Goal: Book appointment/travel/reservation

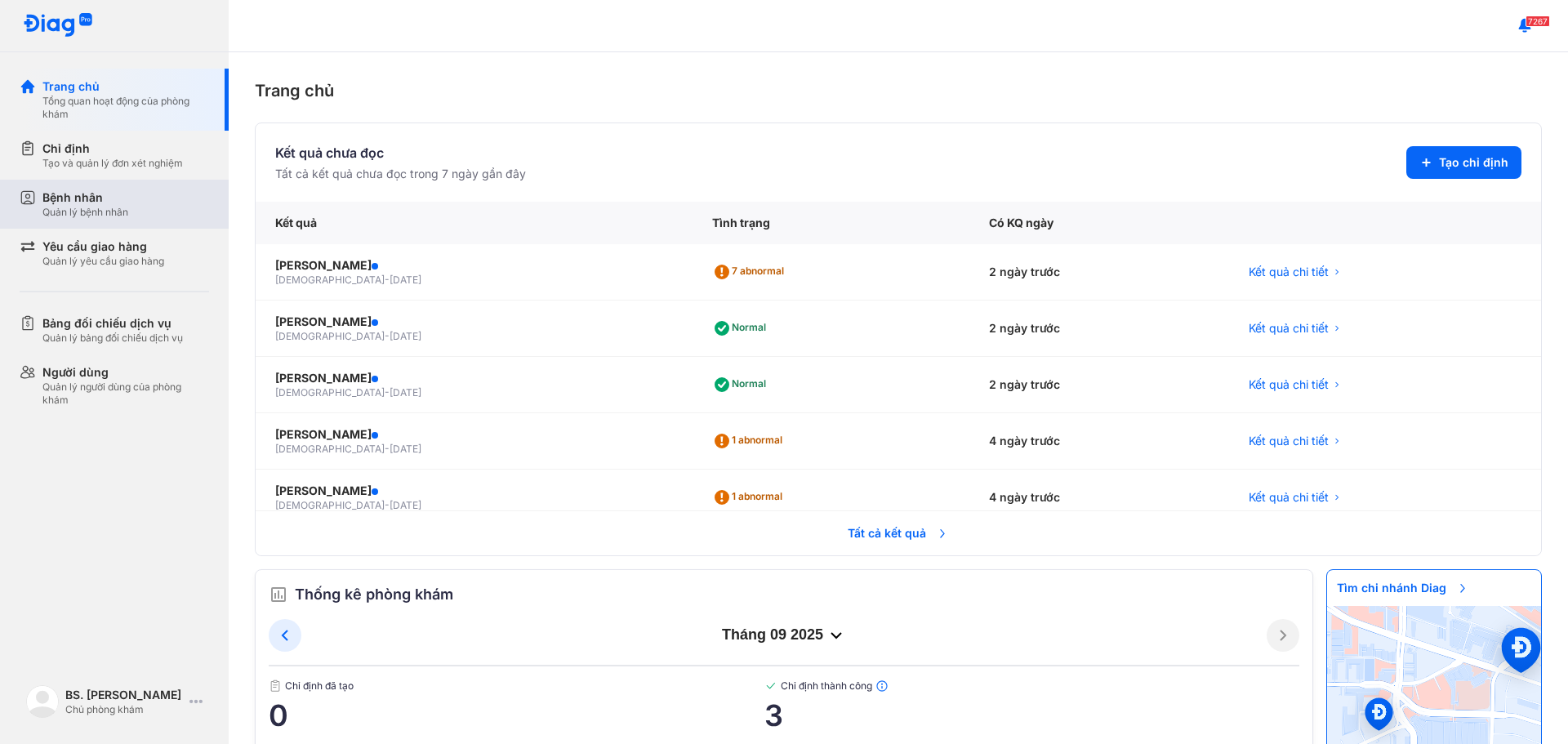
click at [83, 209] on div "Quản lý bệnh nhân" at bounding box center [85, 212] width 86 height 13
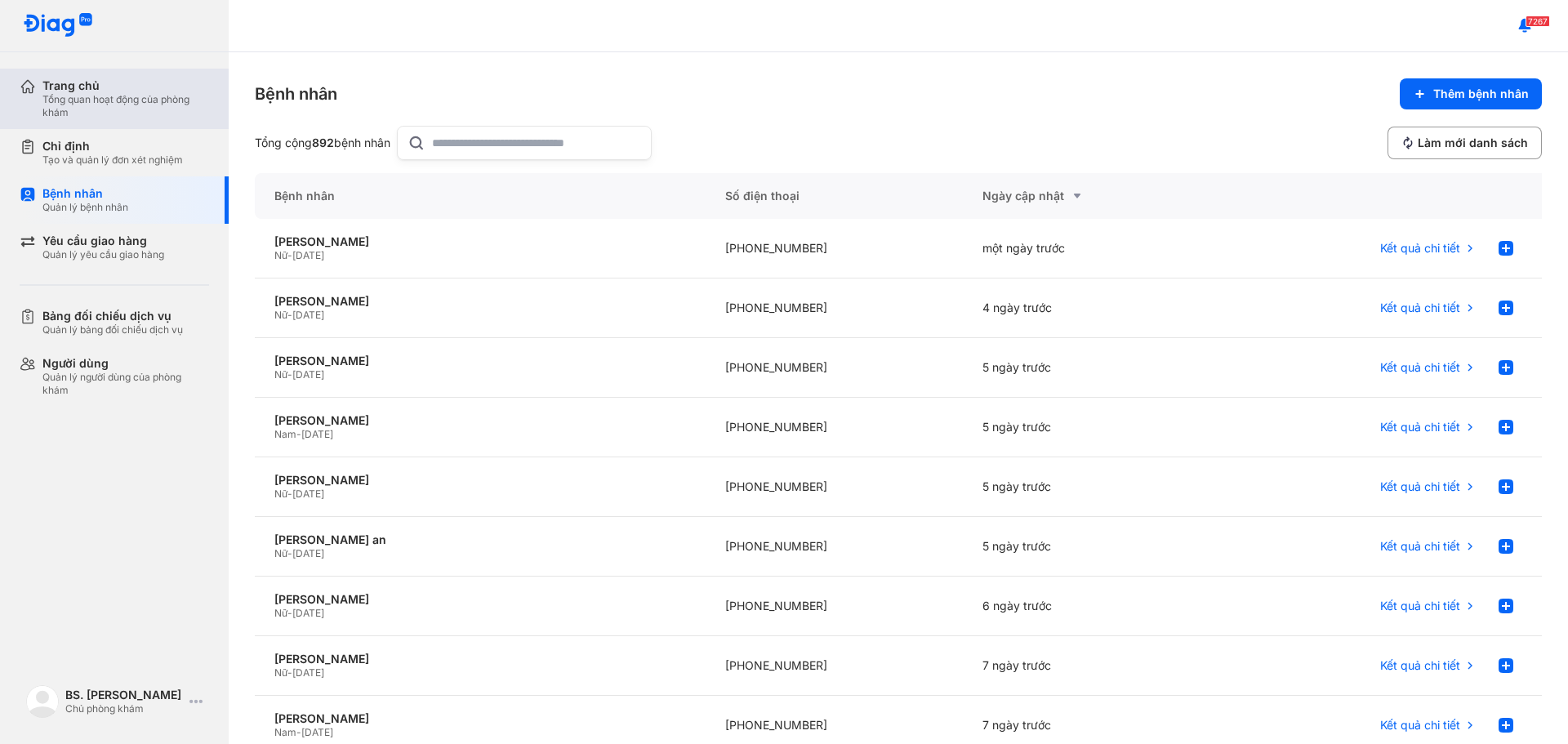
click at [68, 89] on div "Trang chủ" at bounding box center [126, 85] width 167 height 14
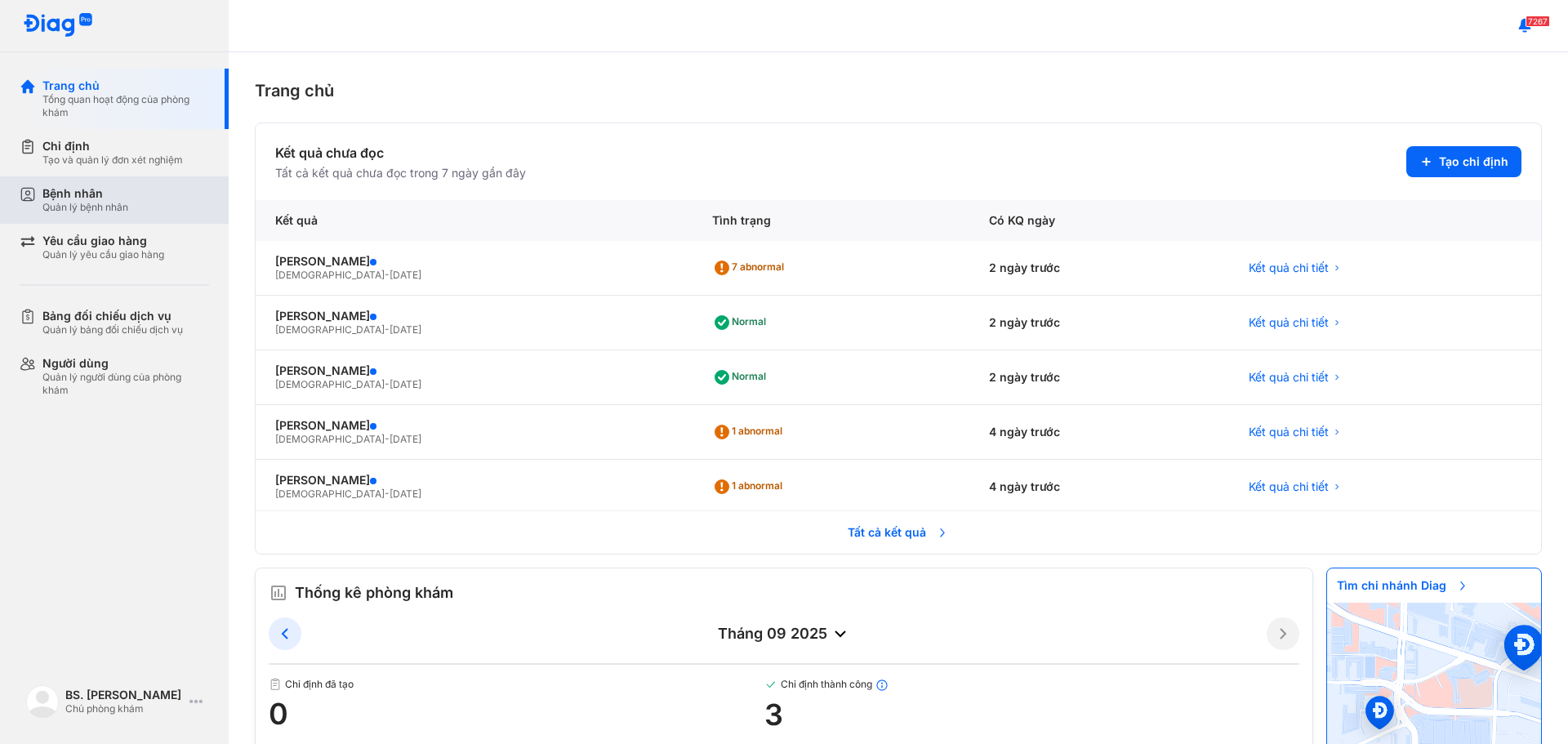
click at [45, 202] on div "Quản lý bệnh nhân" at bounding box center [85, 207] width 86 height 13
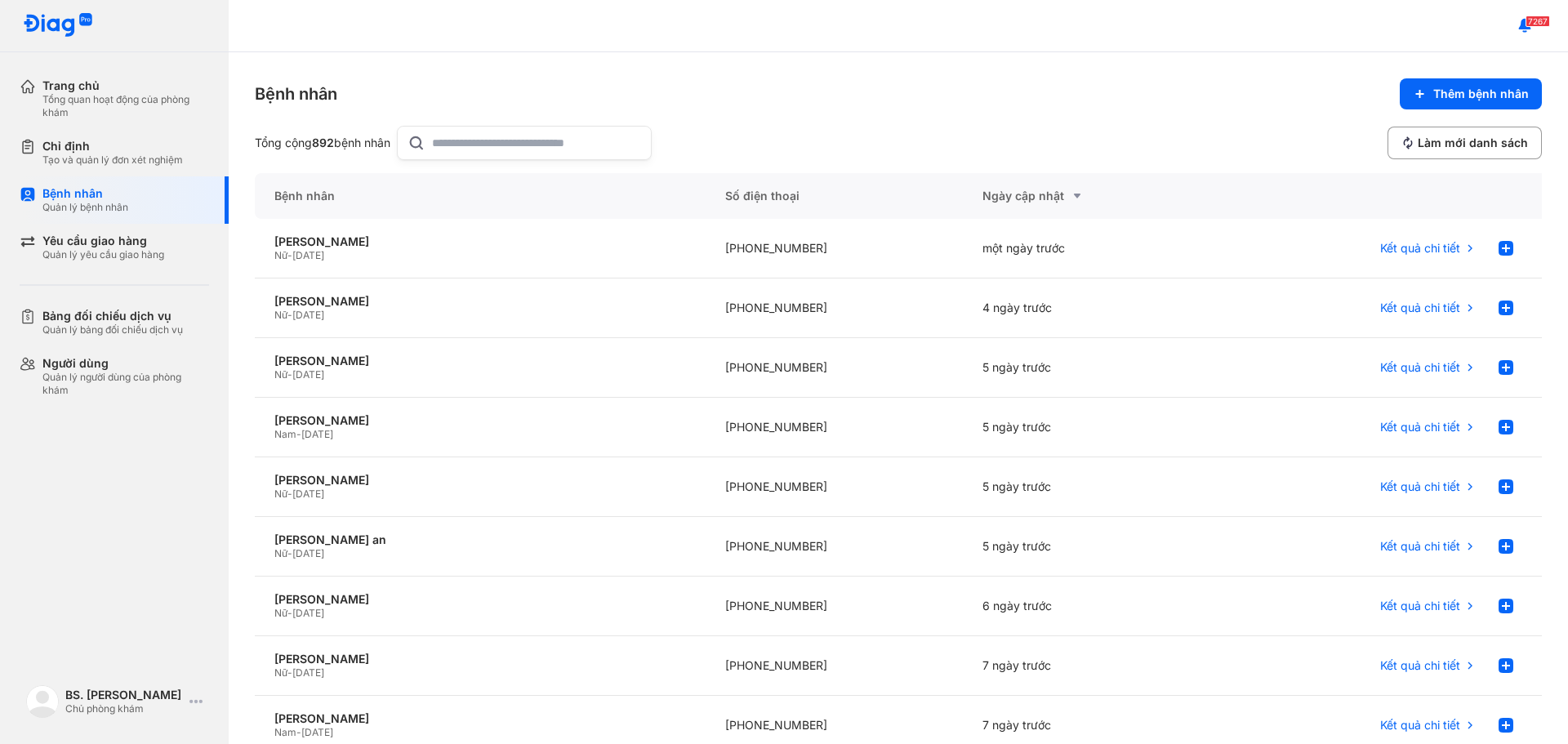
click at [506, 146] on input "text" at bounding box center [537, 143] width 209 height 32
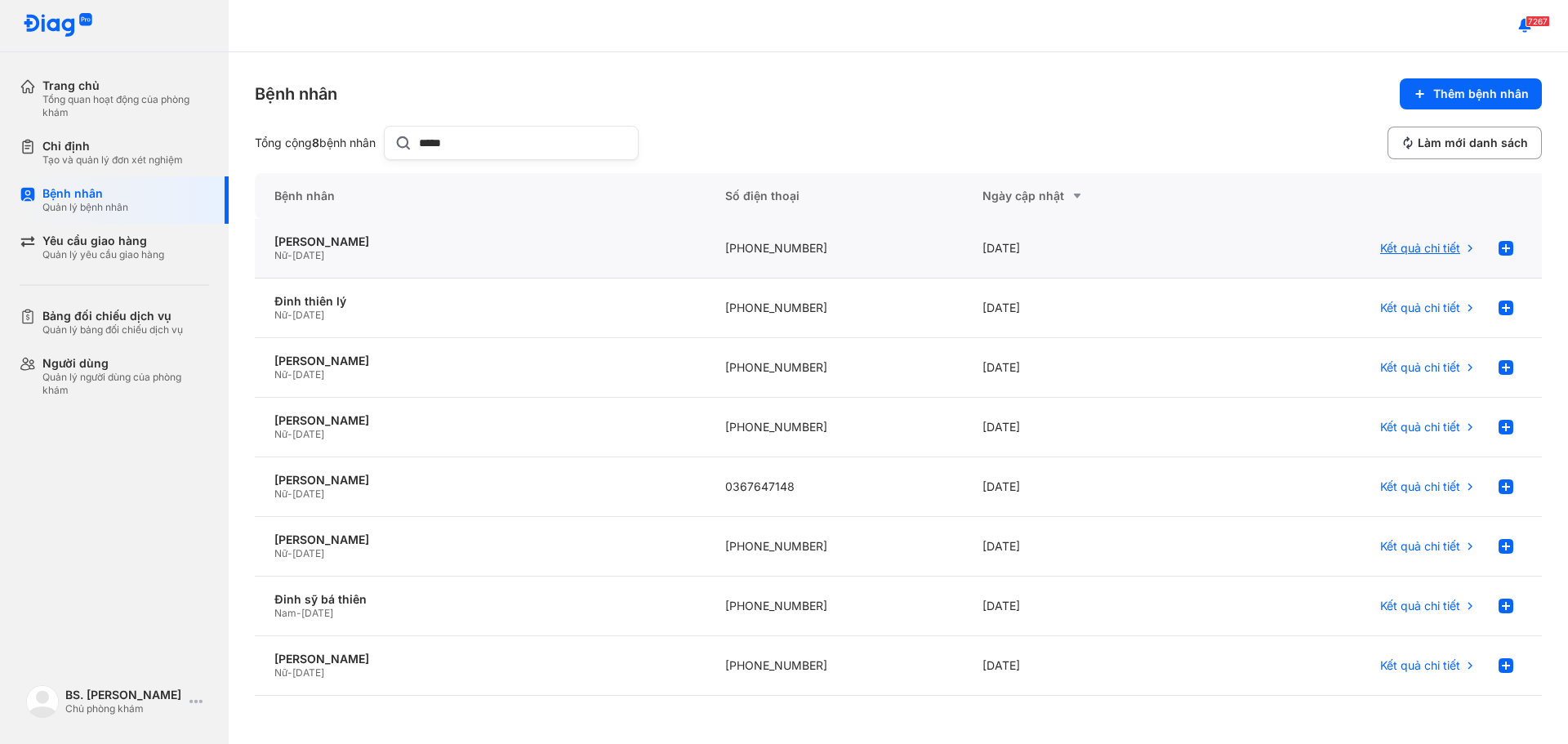
type input "*****"
click at [1430, 244] on span "Kết quả chi tiết" at bounding box center [1420, 247] width 80 height 14
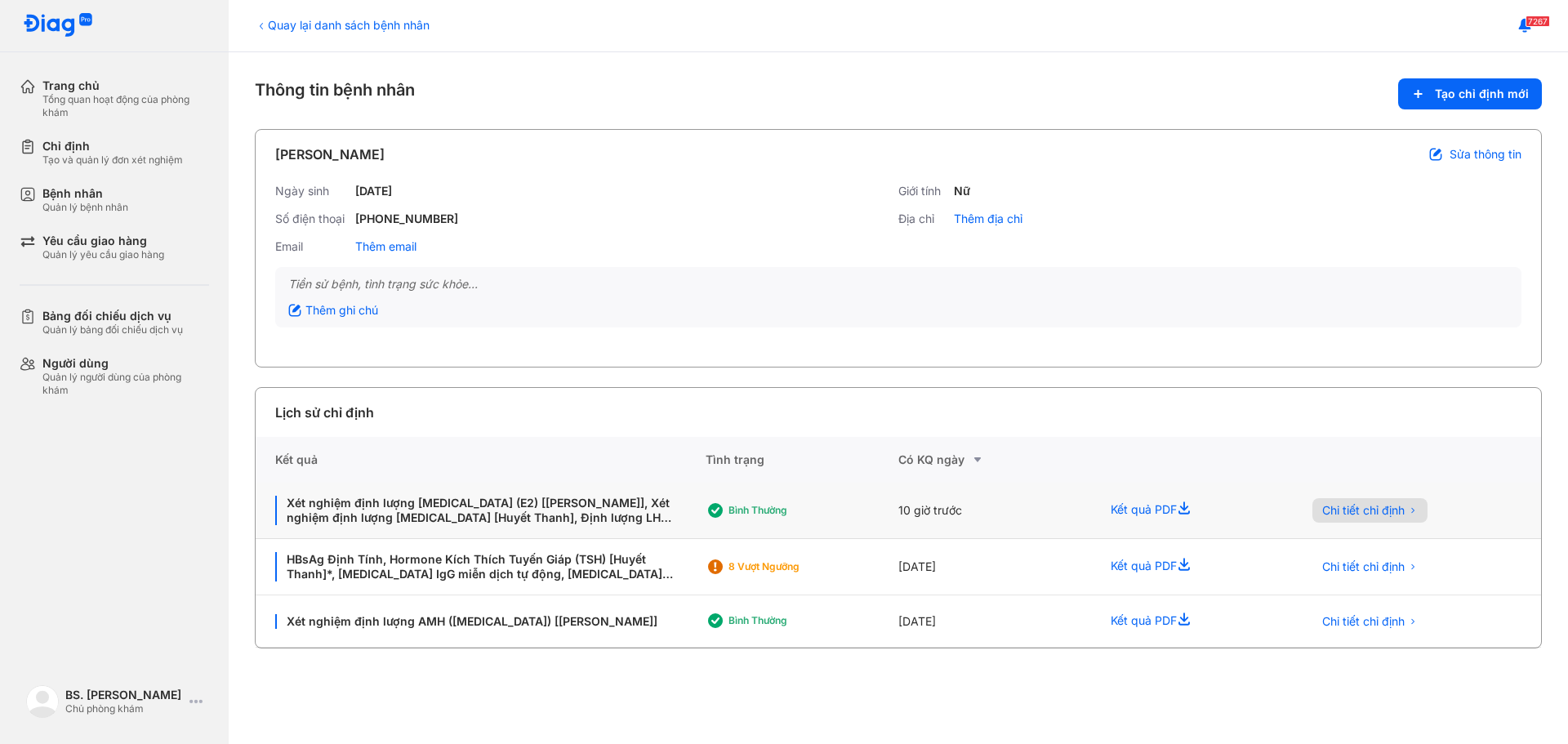
click at [1383, 509] on span "Chi tiết chỉ định" at bounding box center [1363, 510] width 82 height 14
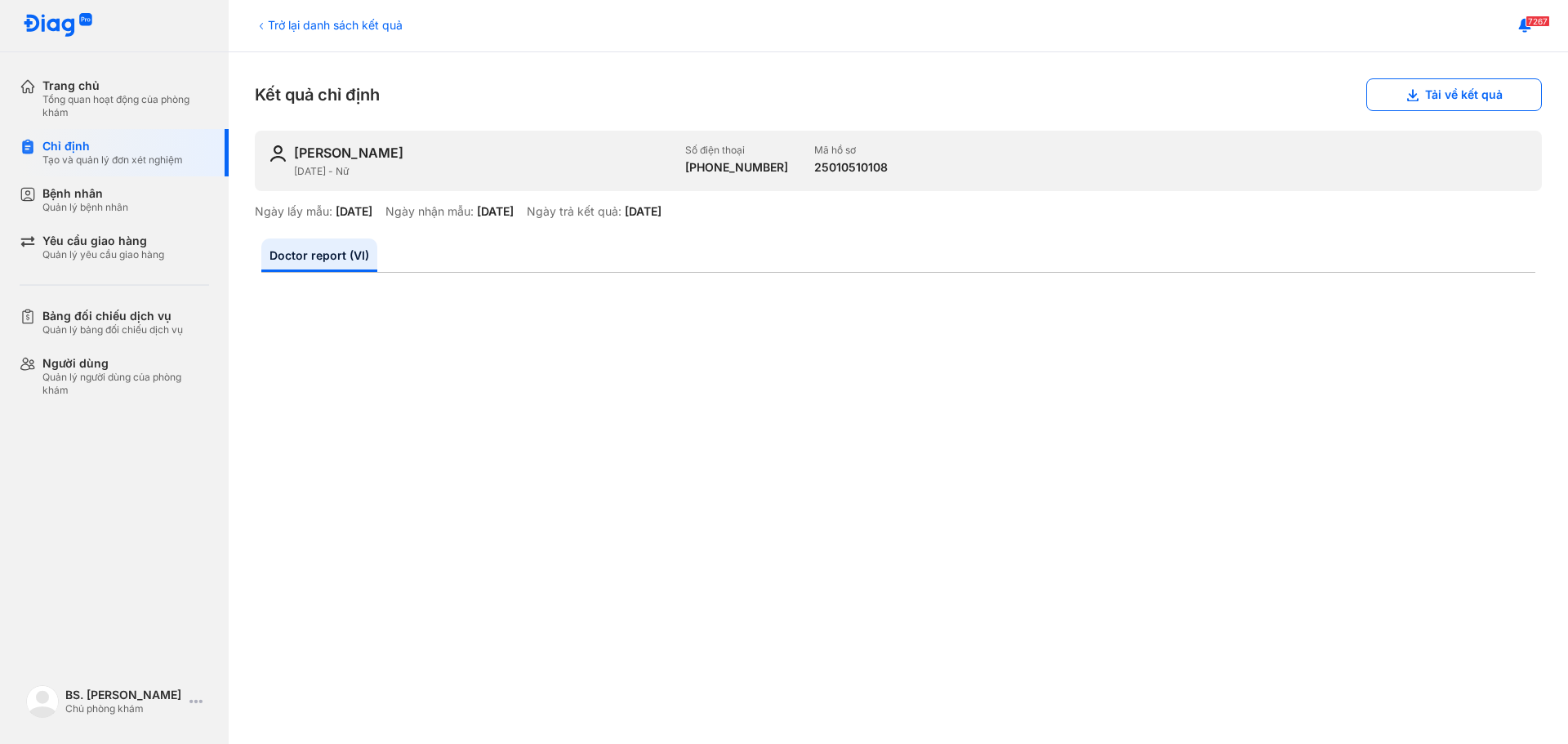
scroll to position [327, 0]
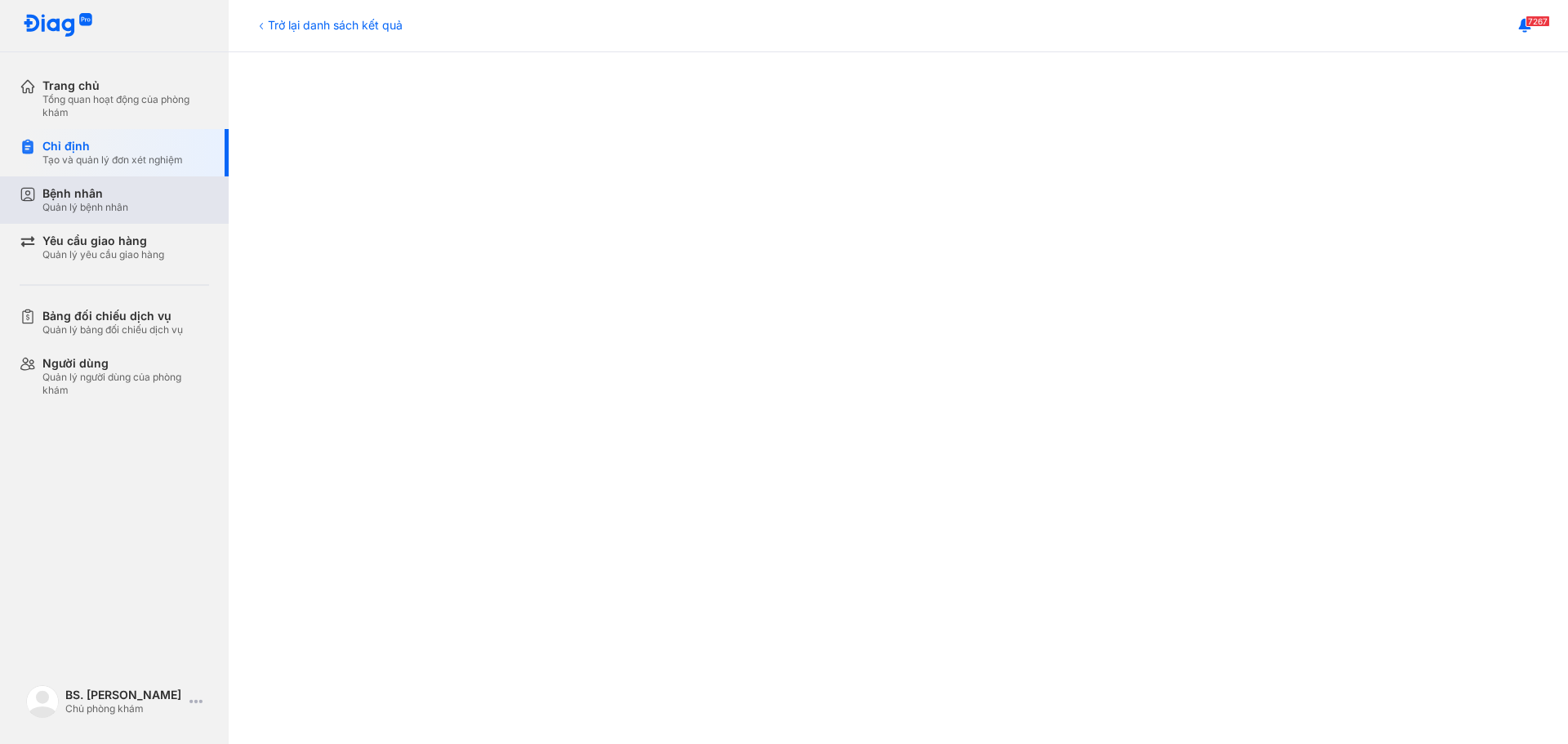
click at [99, 209] on div "Quản lý bệnh nhân" at bounding box center [85, 207] width 86 height 13
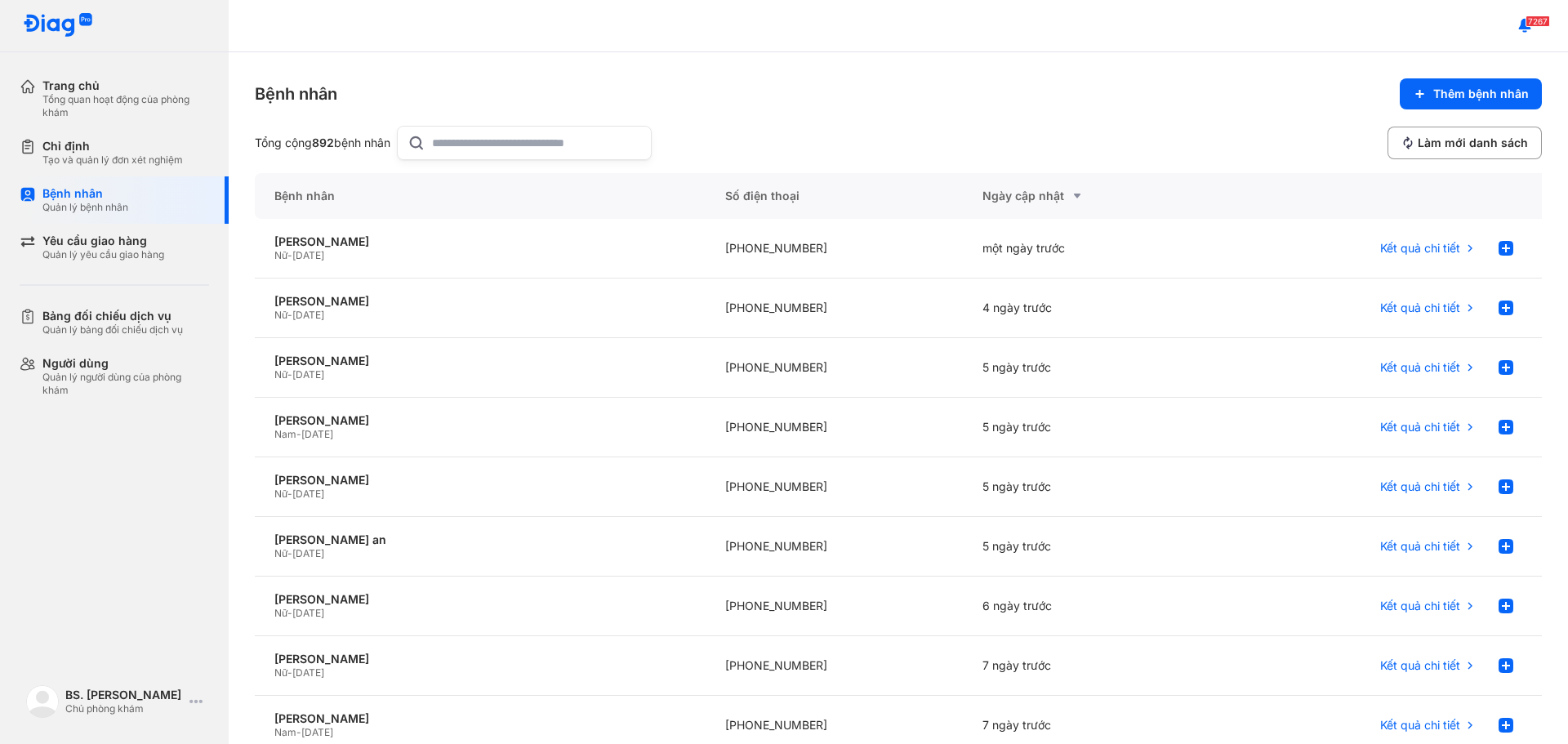
click at [555, 154] on input "text" at bounding box center [537, 143] width 209 height 32
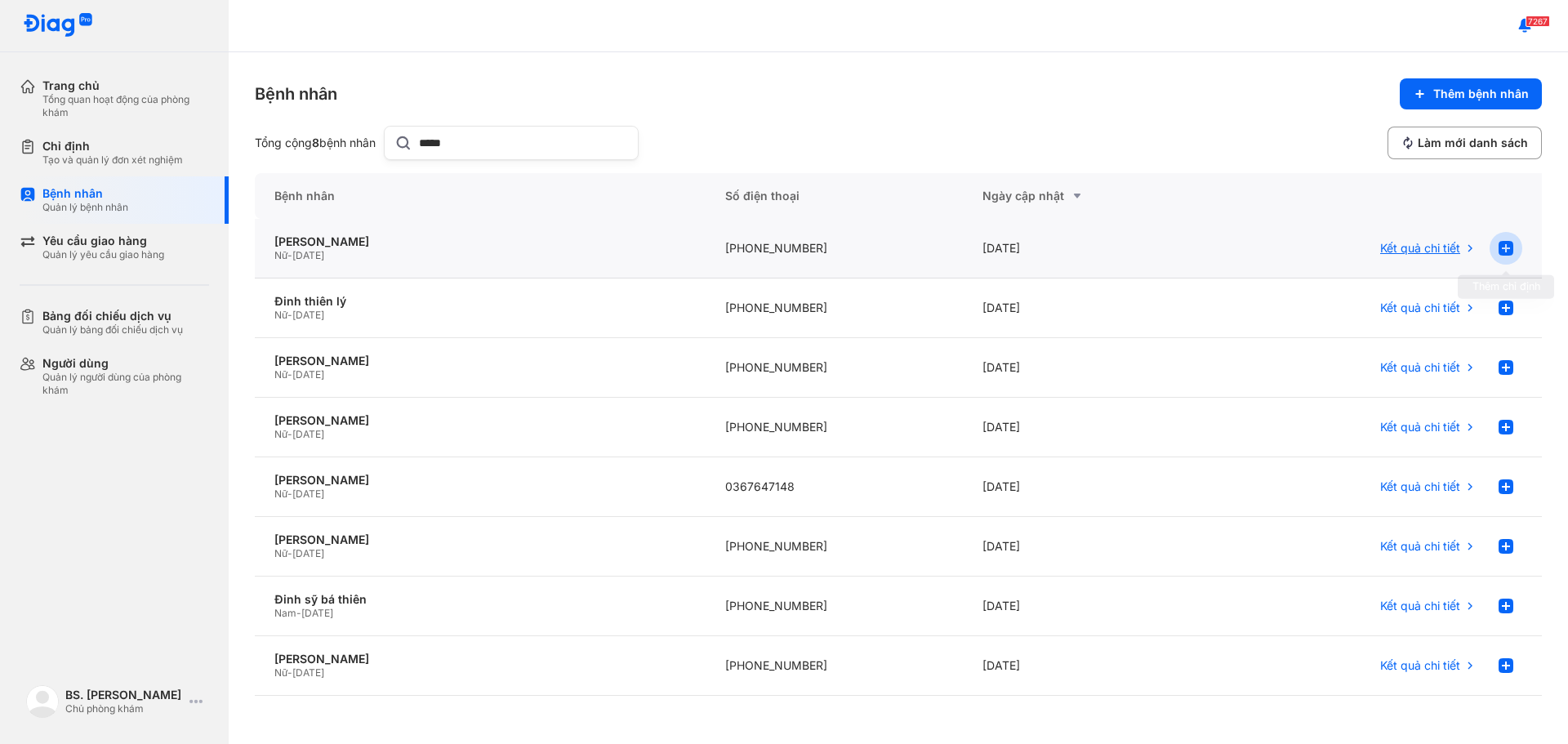
type input "*****"
click at [1502, 253] on use at bounding box center [1506, 247] width 14 height 14
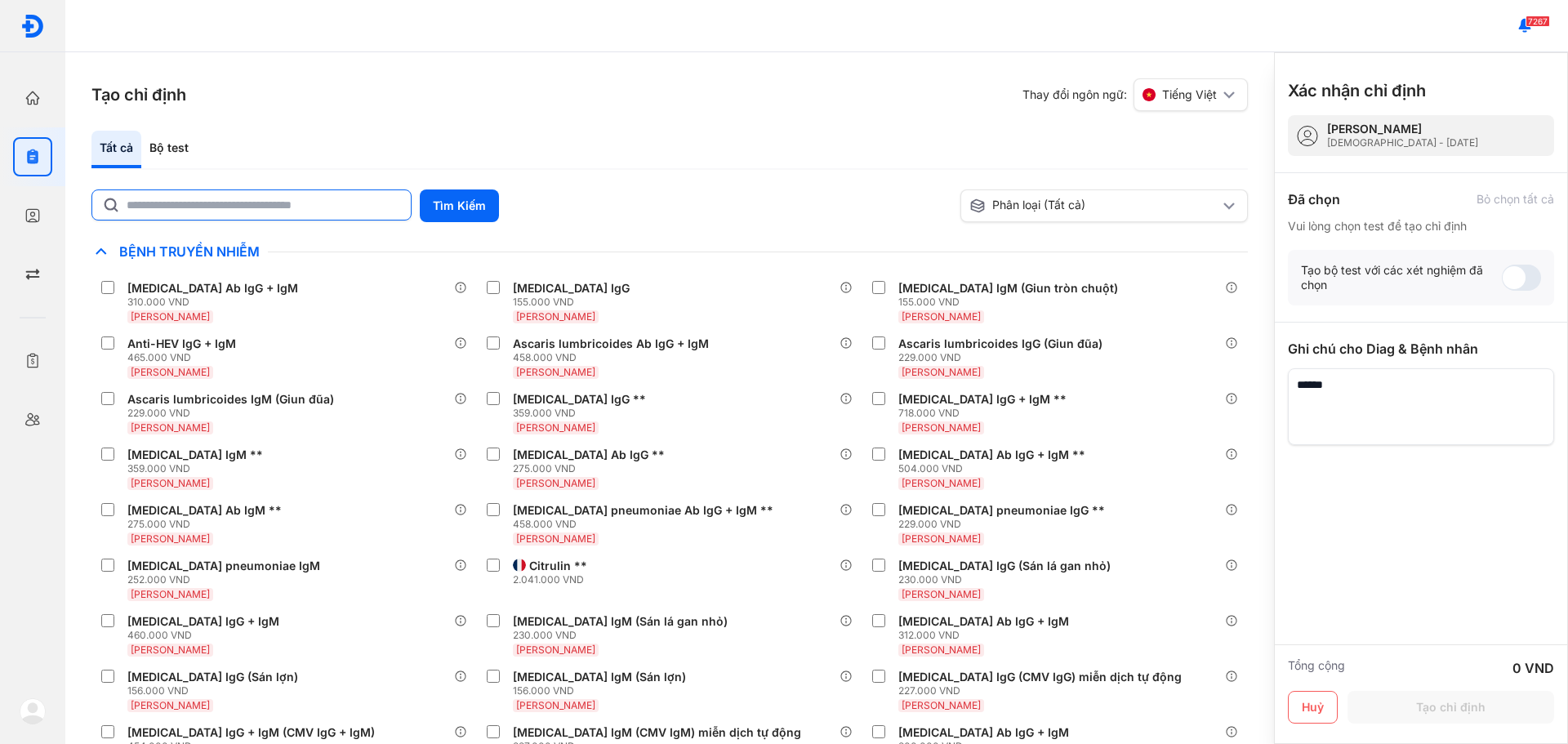
click at [342, 207] on input "text" at bounding box center [264, 205] width 275 height 30
type input "*"
click at [426, 208] on button "Tìm Kiếm" at bounding box center [459, 206] width 79 height 32
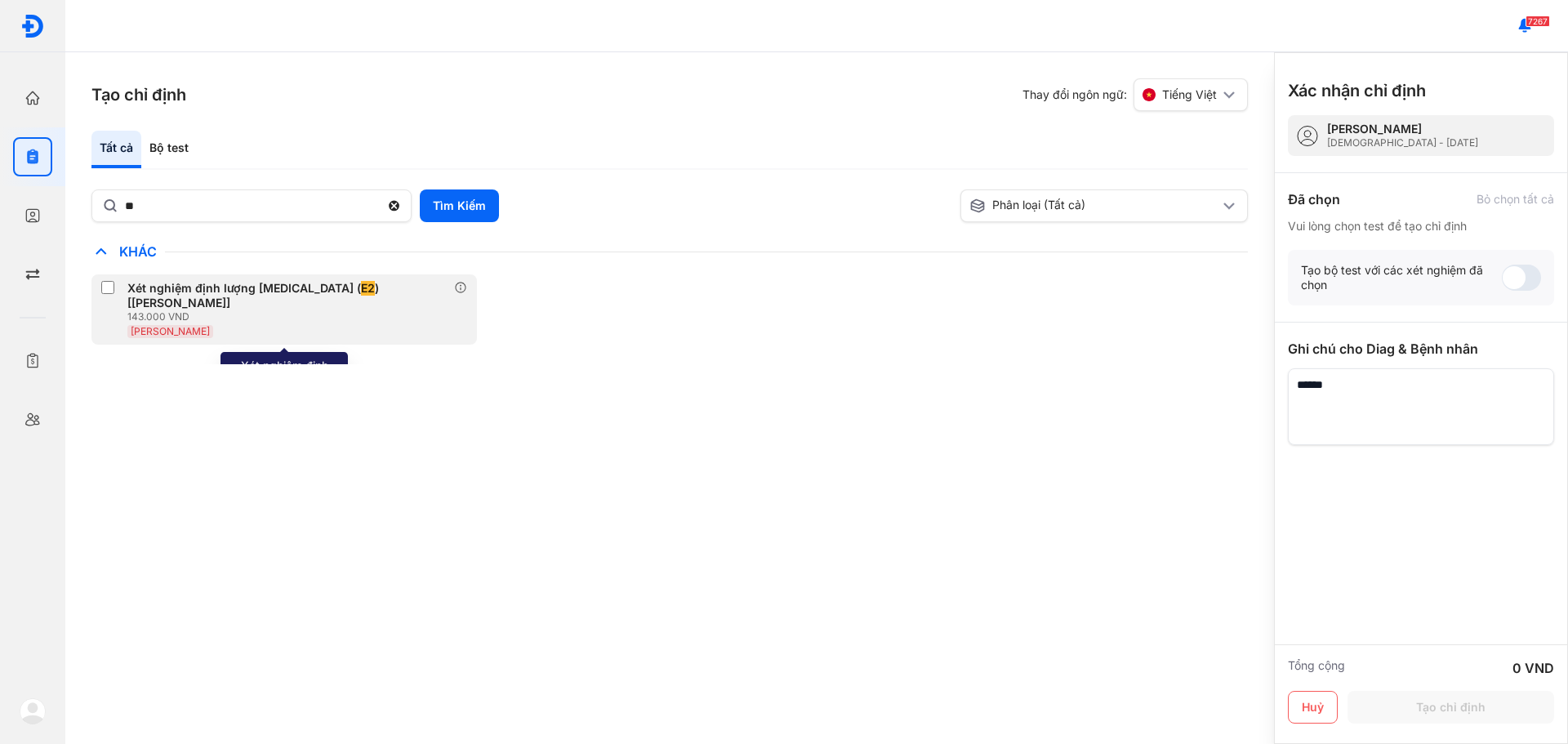
click at [204, 292] on div "Xét nghiệm định lượng Estradiol ( E2 ) [Huyết Thanh]" at bounding box center [287, 295] width 321 height 30
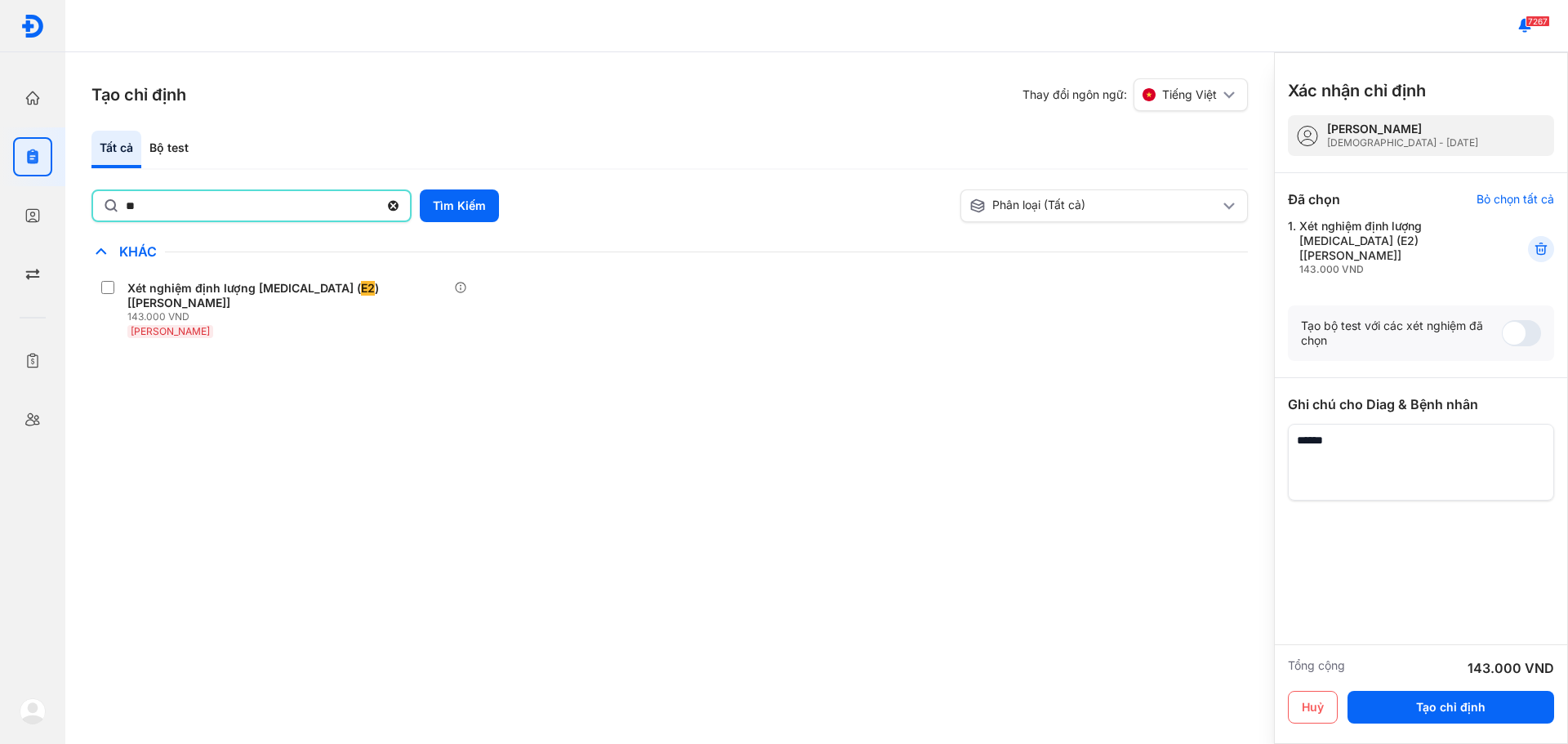
click at [173, 214] on input "**" at bounding box center [253, 206] width 253 height 30
type input "*"
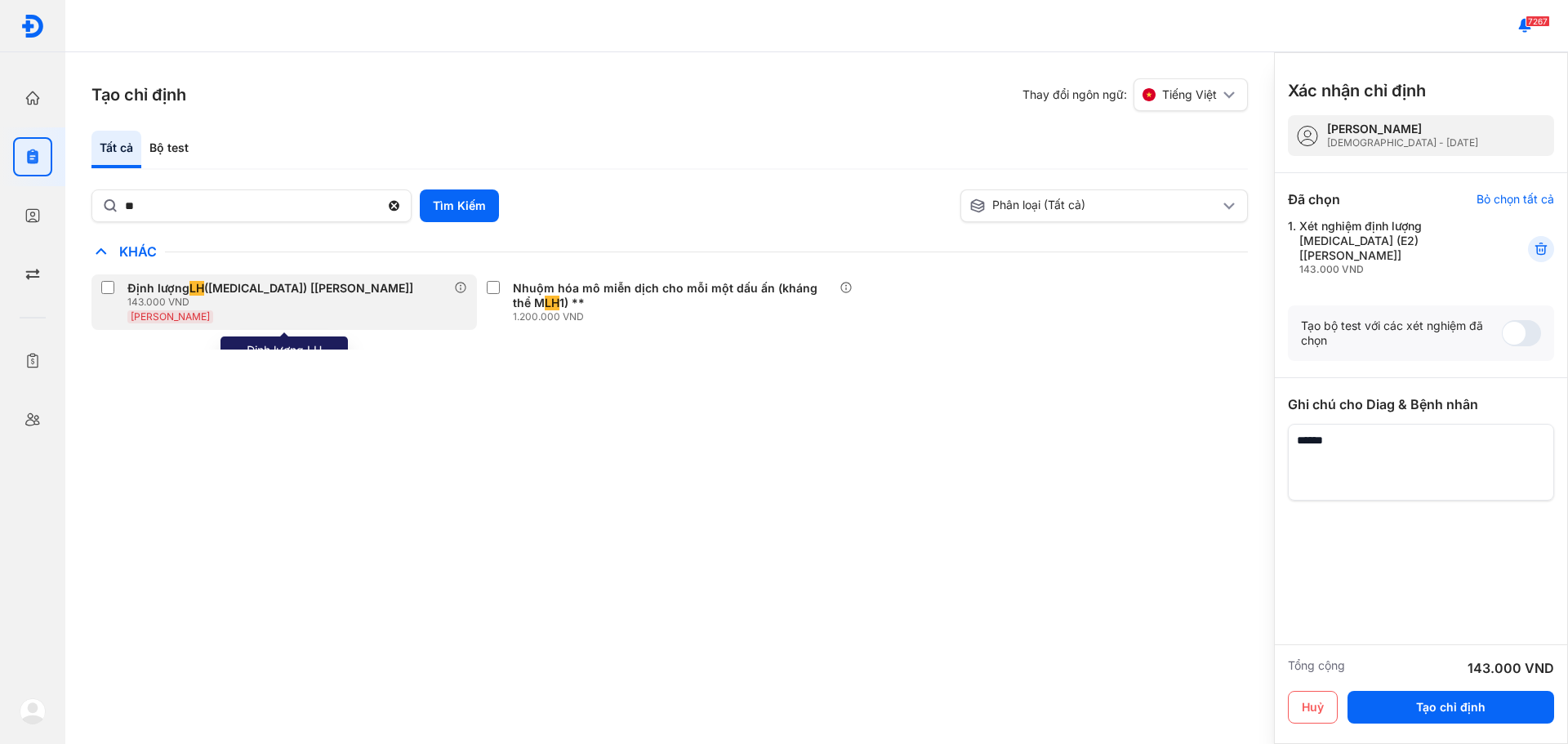
click at [271, 288] on div "Định lượng LH (Luteinizing Hormone) [Huyết Thanh]" at bounding box center [270, 287] width 286 height 14
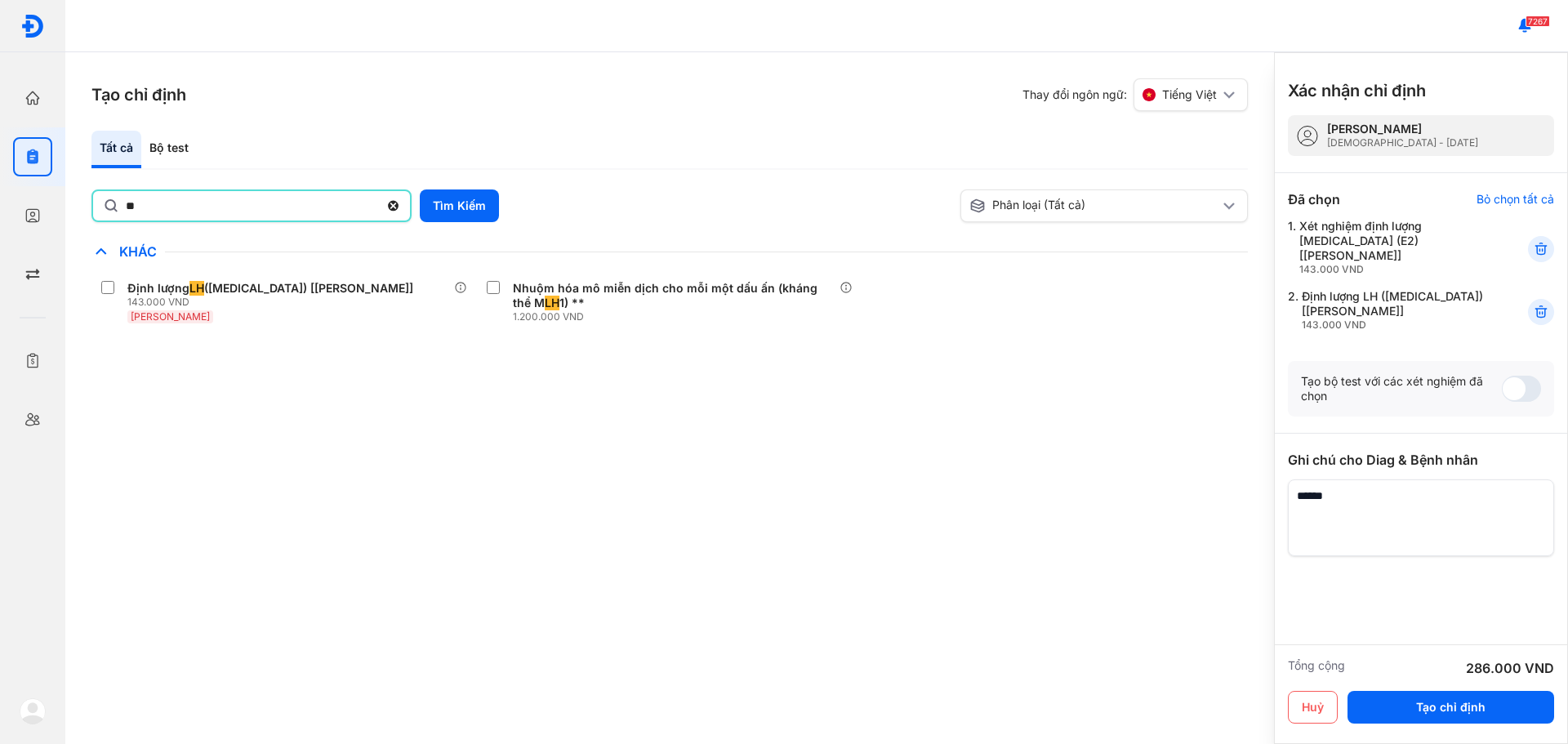
click at [217, 219] on input "**" at bounding box center [253, 206] width 253 height 30
type input "*"
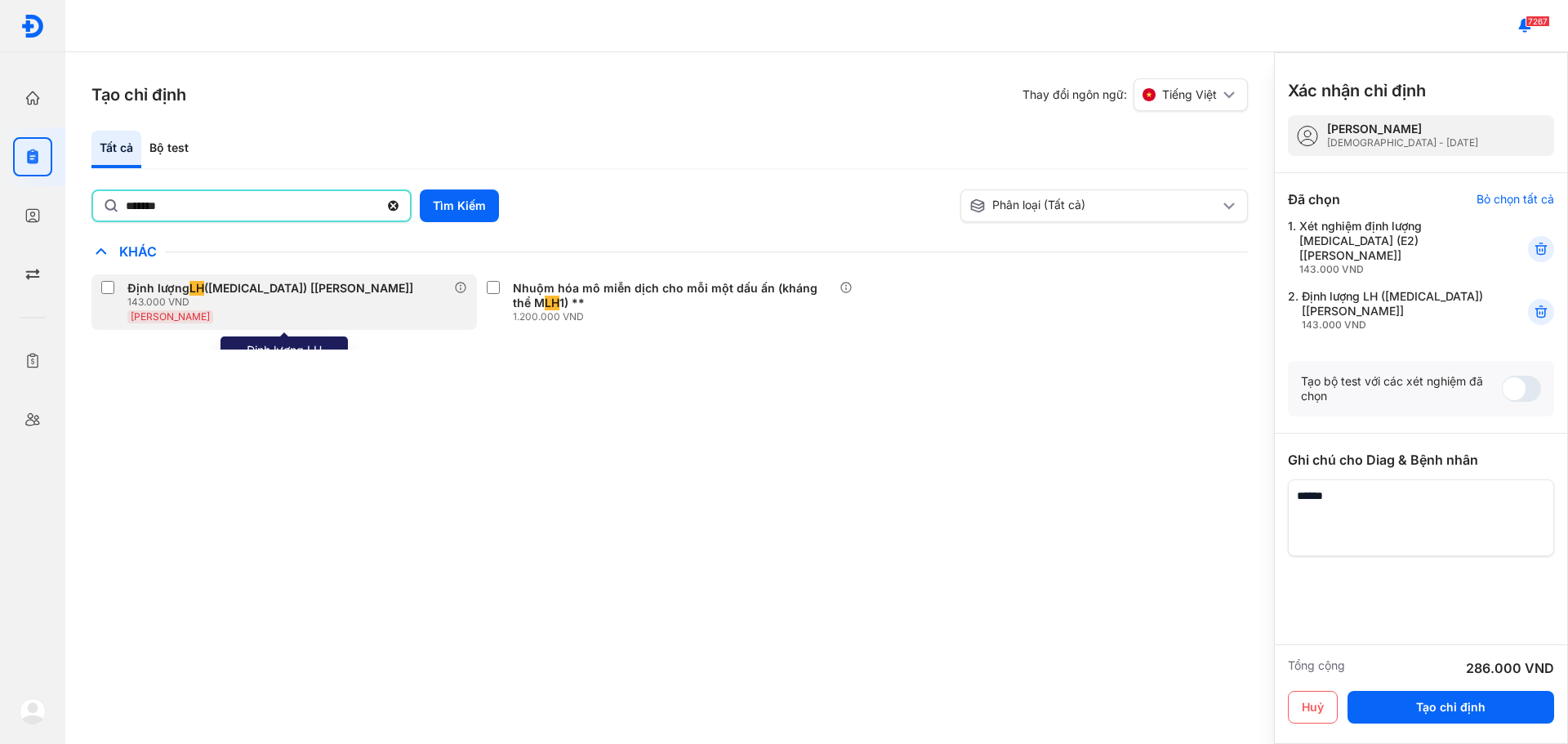
type input "**********"
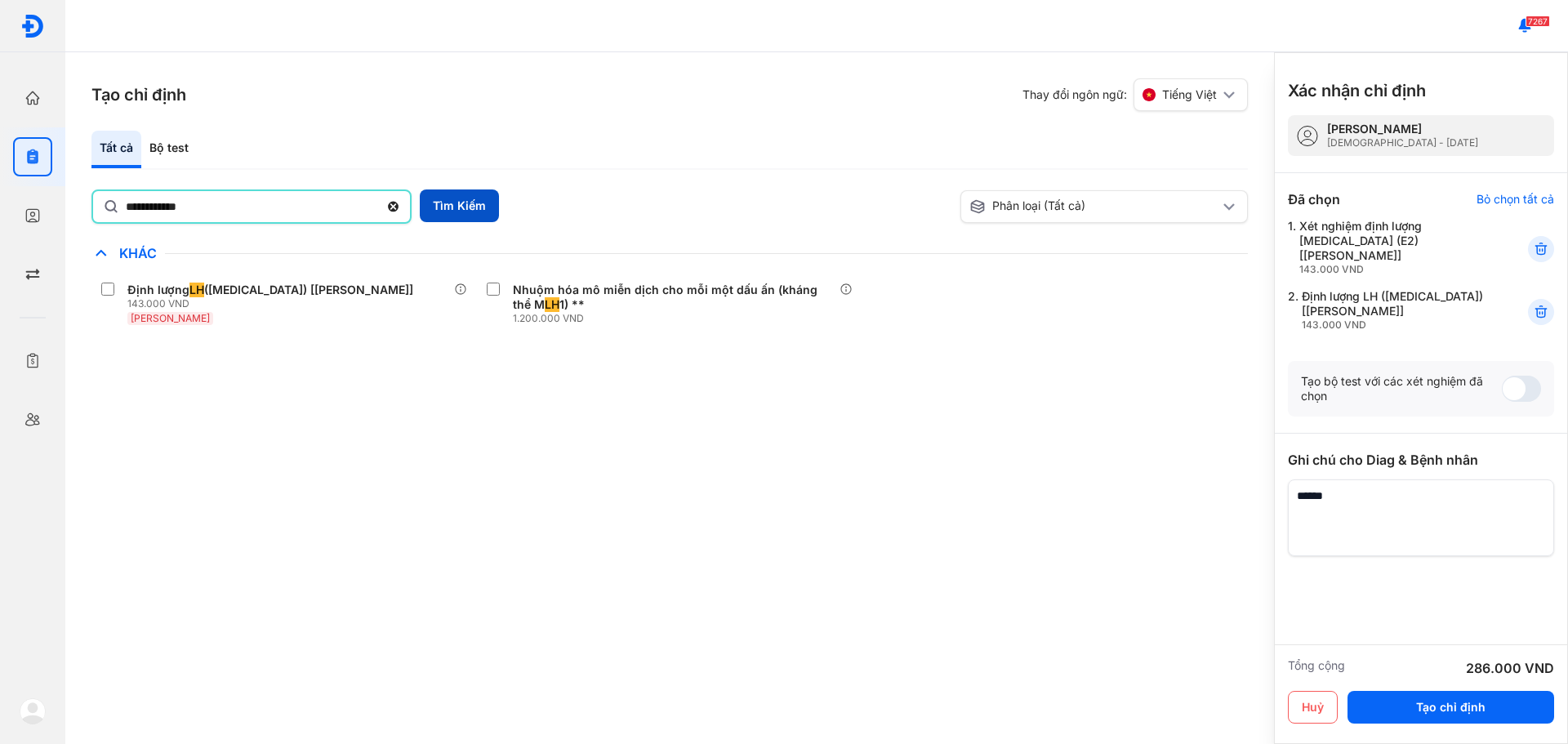
click at [442, 199] on button "Tìm Kiếm" at bounding box center [459, 206] width 79 height 32
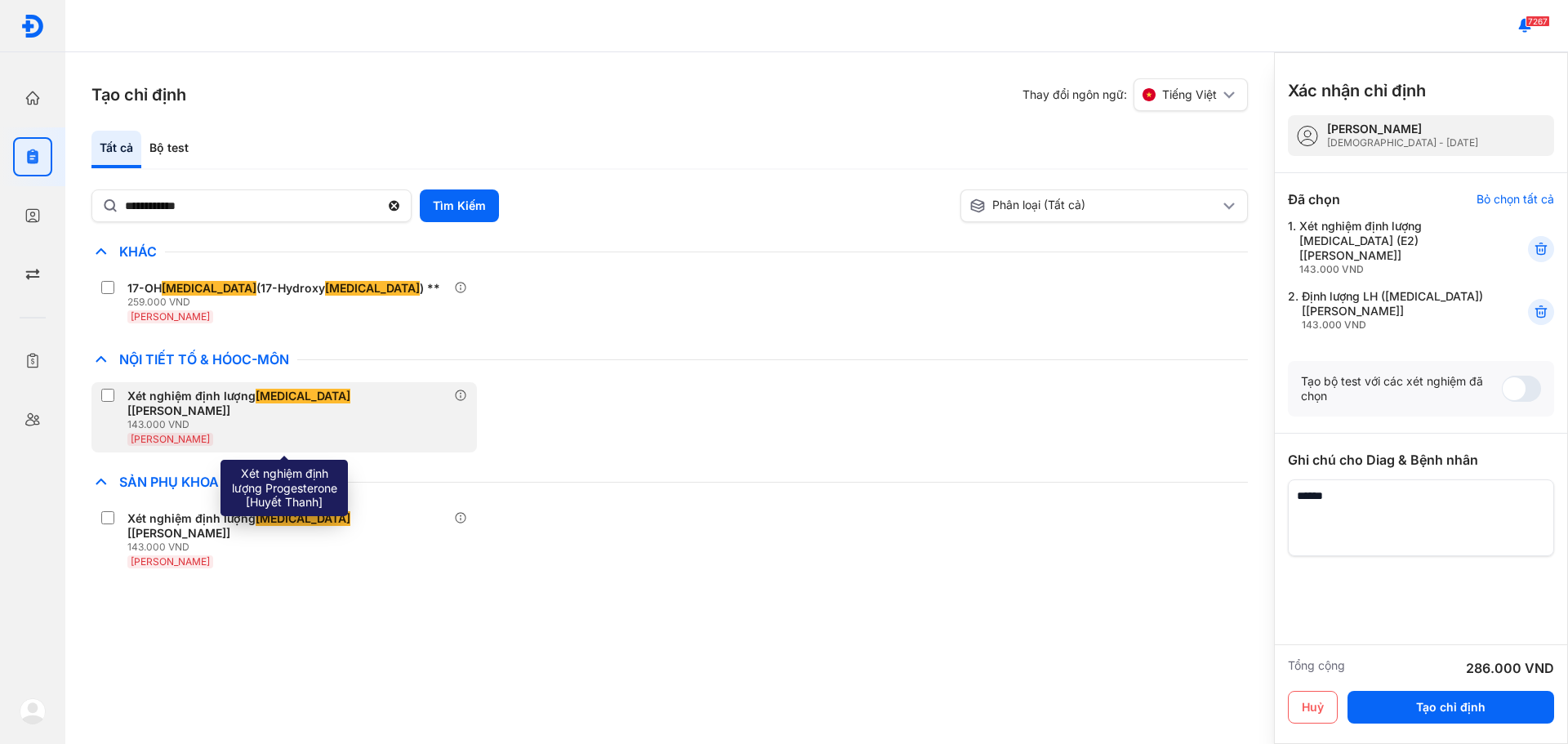
click at [216, 396] on div "Xét nghiệm định lượng Progesterone [Huyết Thanh]" at bounding box center [287, 403] width 321 height 30
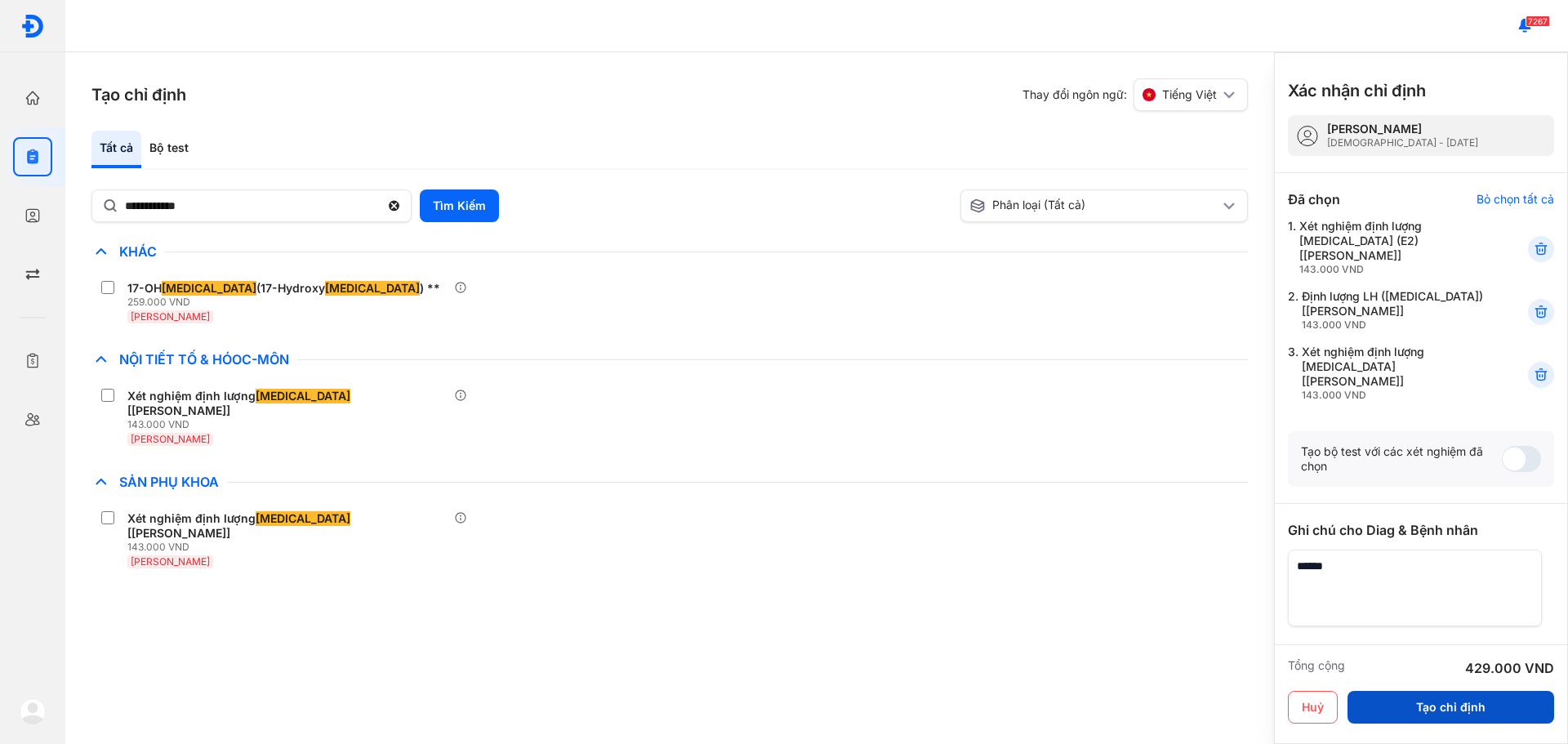
click at [1433, 711] on button "Tạo chỉ định" at bounding box center [1451, 707] width 207 height 32
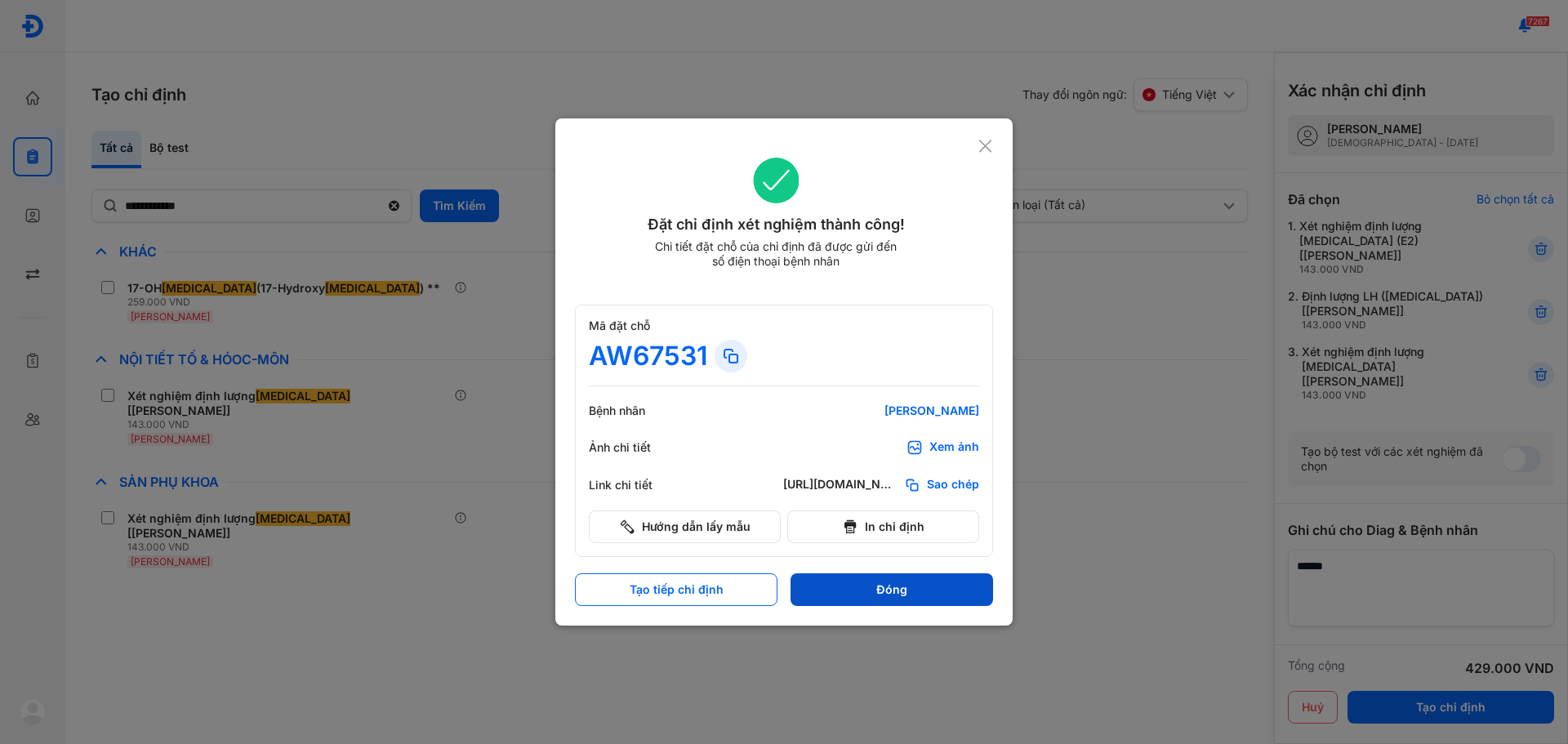
click at [911, 588] on button "Đóng" at bounding box center [892, 589] width 202 height 32
